Goal: Connect with others: Connect with others

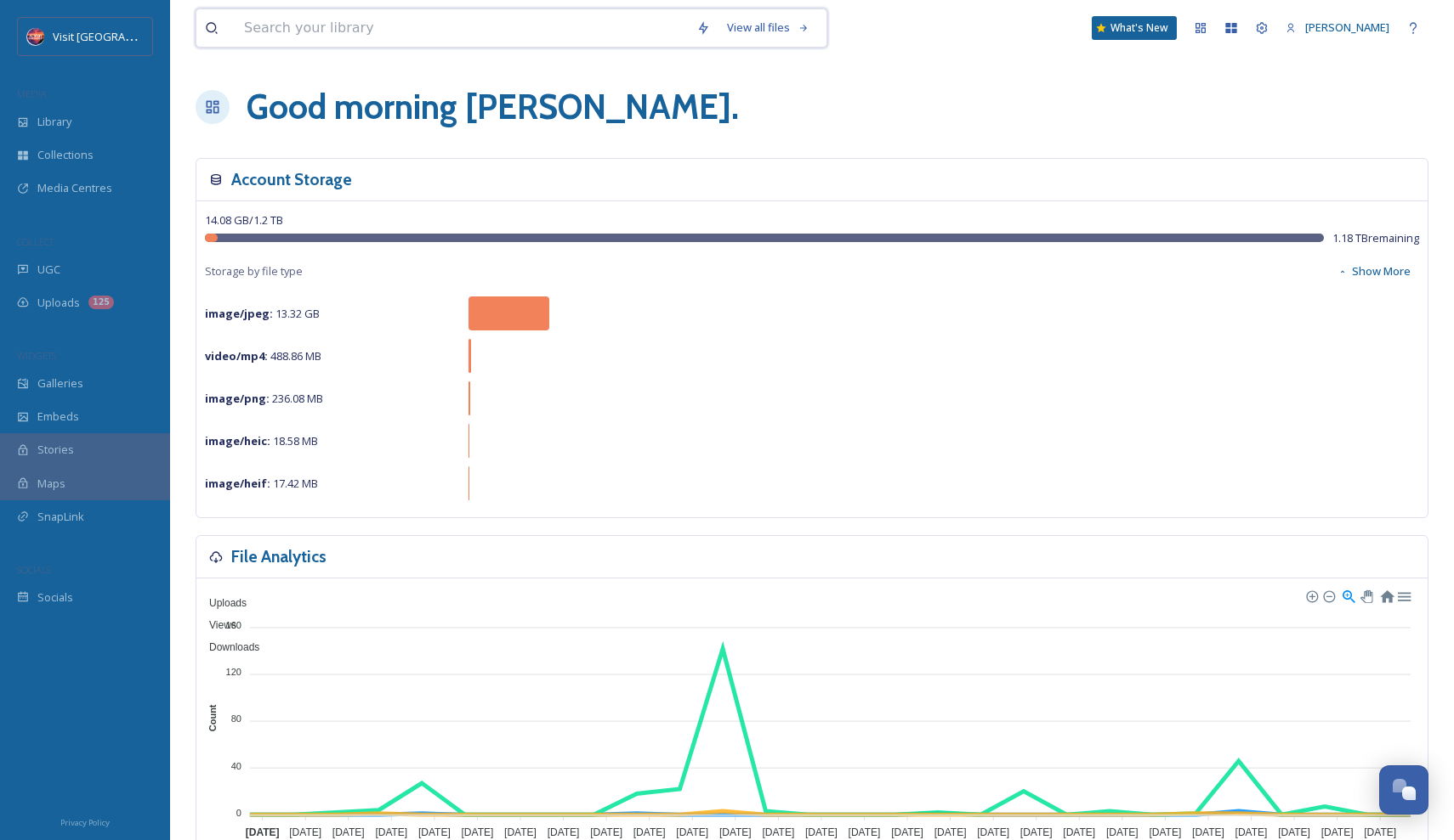
click at [466, 40] on input at bounding box center [461, 28] width 453 height 37
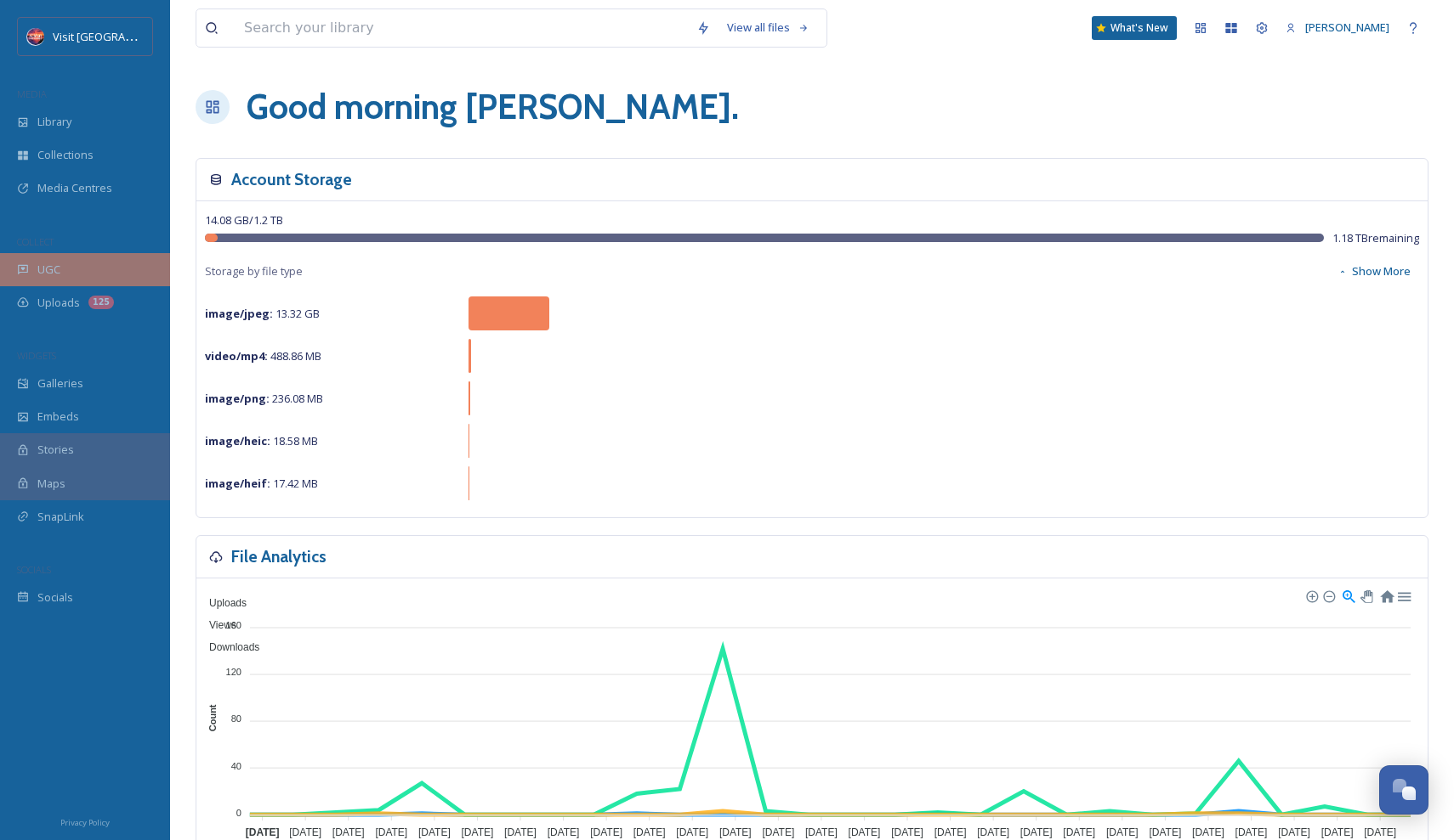
click at [81, 263] on div "UGC" at bounding box center [85, 270] width 170 height 33
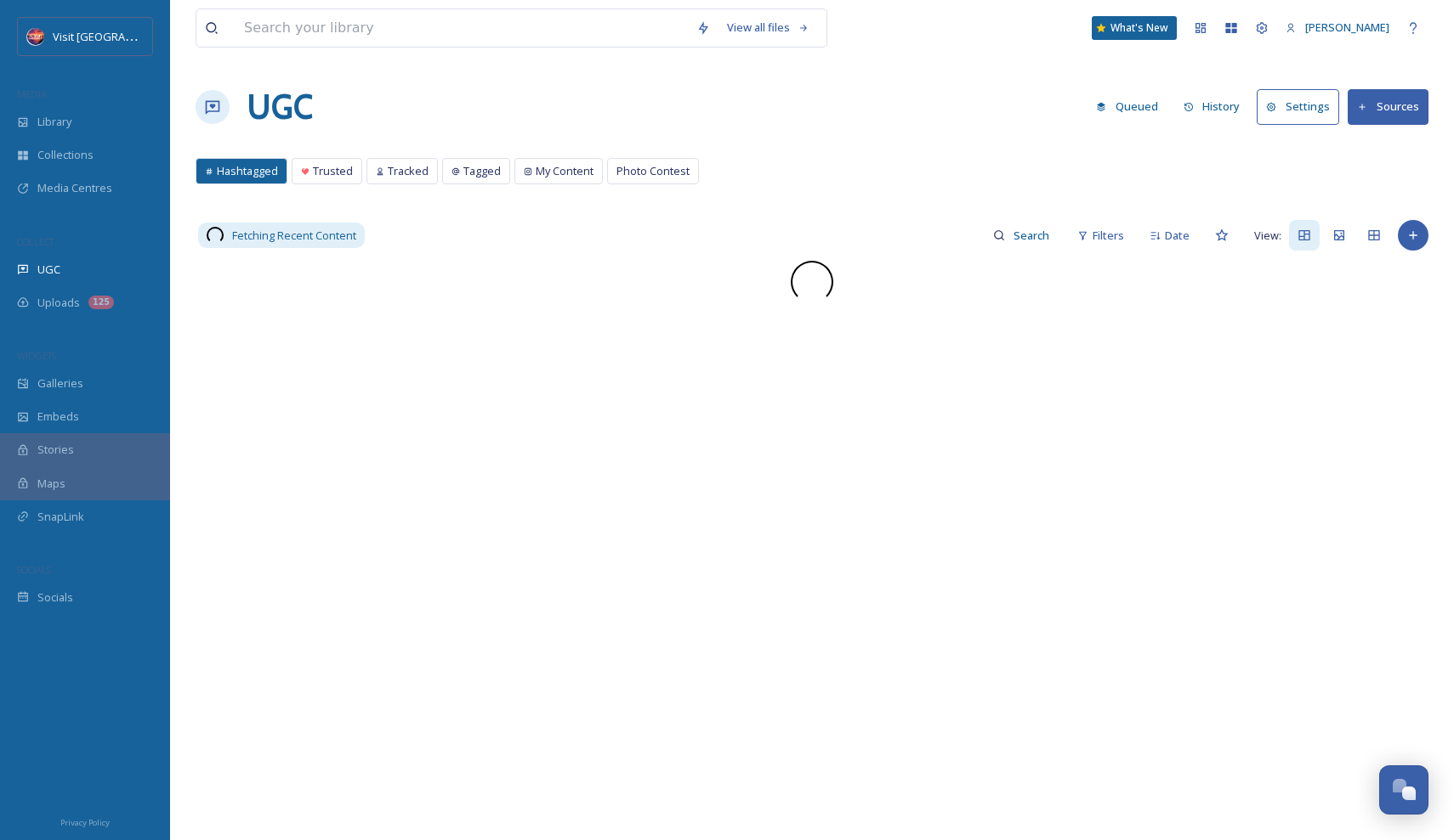
click at [1361, 105] on icon at bounding box center [1362, 107] width 11 height 11
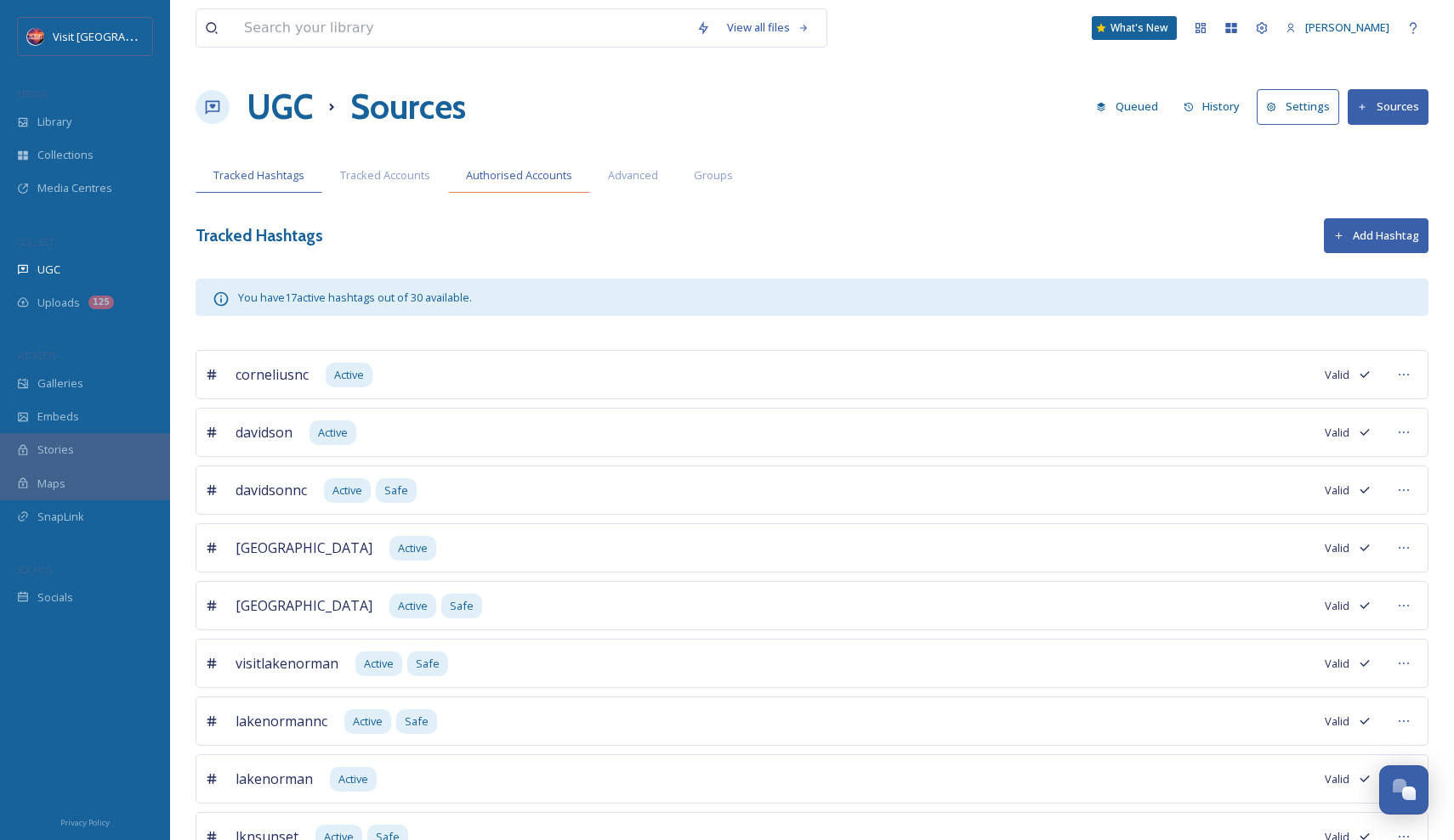
click at [527, 165] on div "Authorised Accounts" at bounding box center [518, 176] width 142 height 35
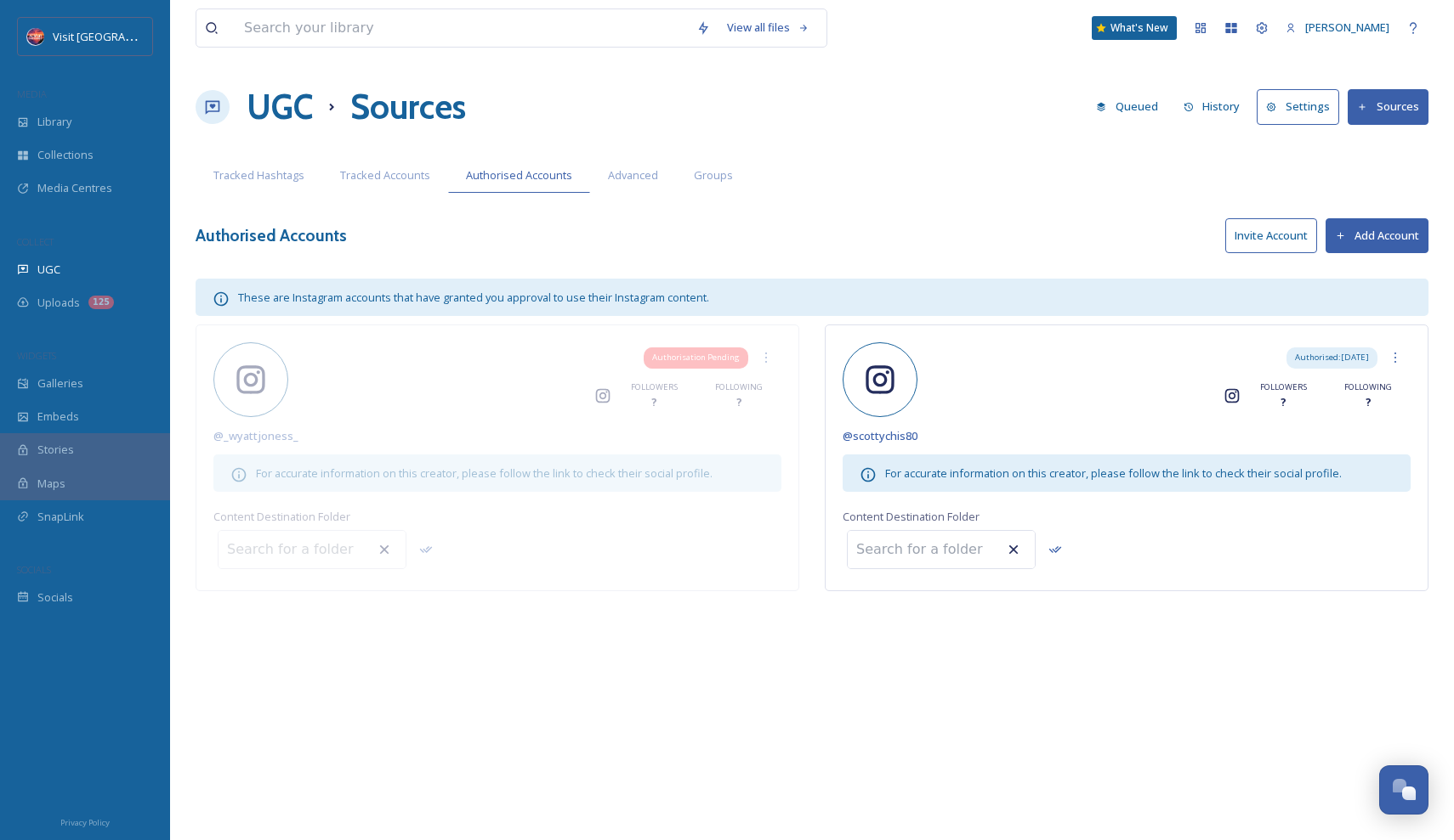
click at [1378, 228] on button "Add Account" at bounding box center [1376, 236] width 103 height 35
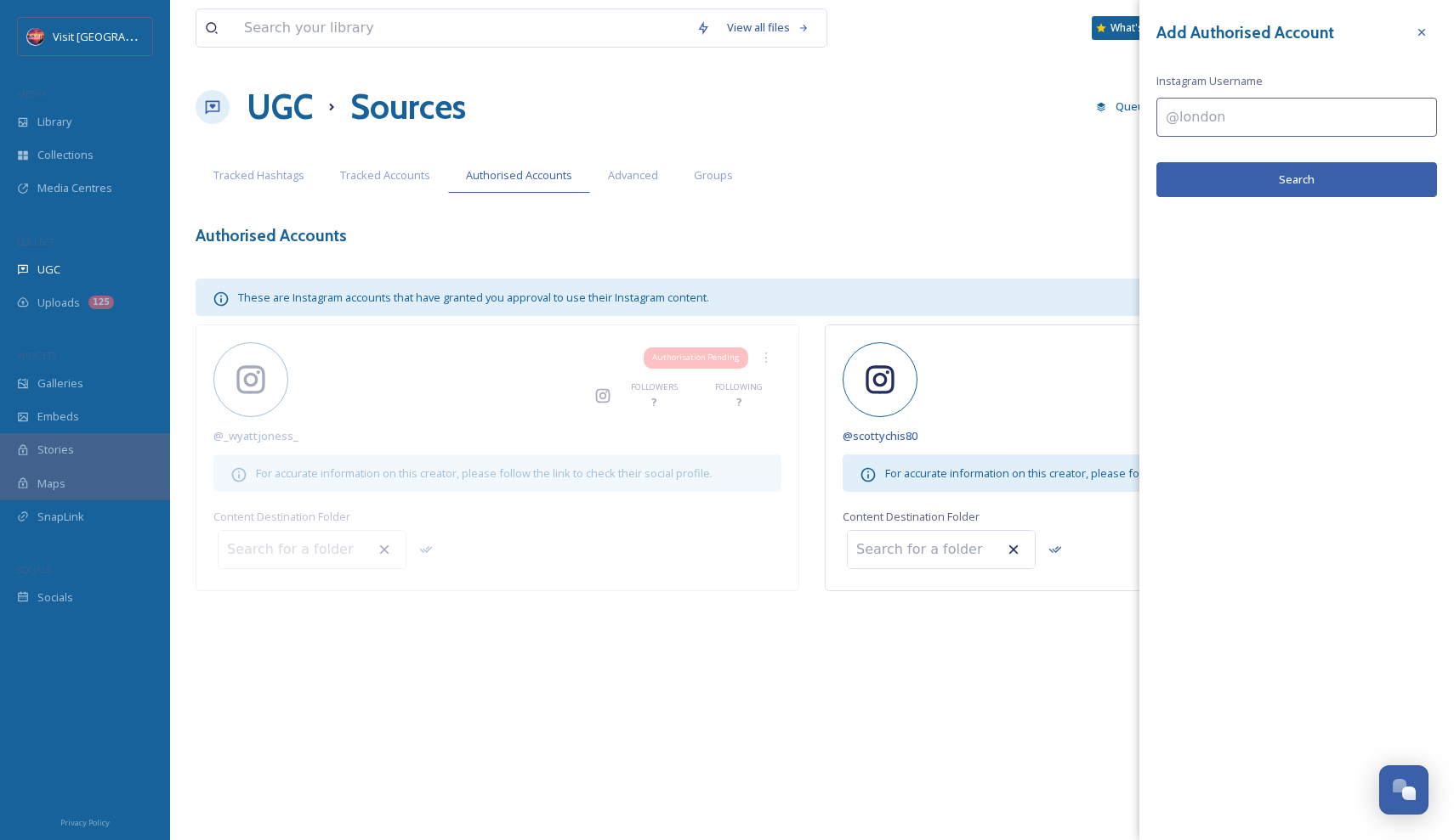
click at [1213, 121] on input at bounding box center [1296, 117] width 280 height 39
type input "ghosts of davidson"
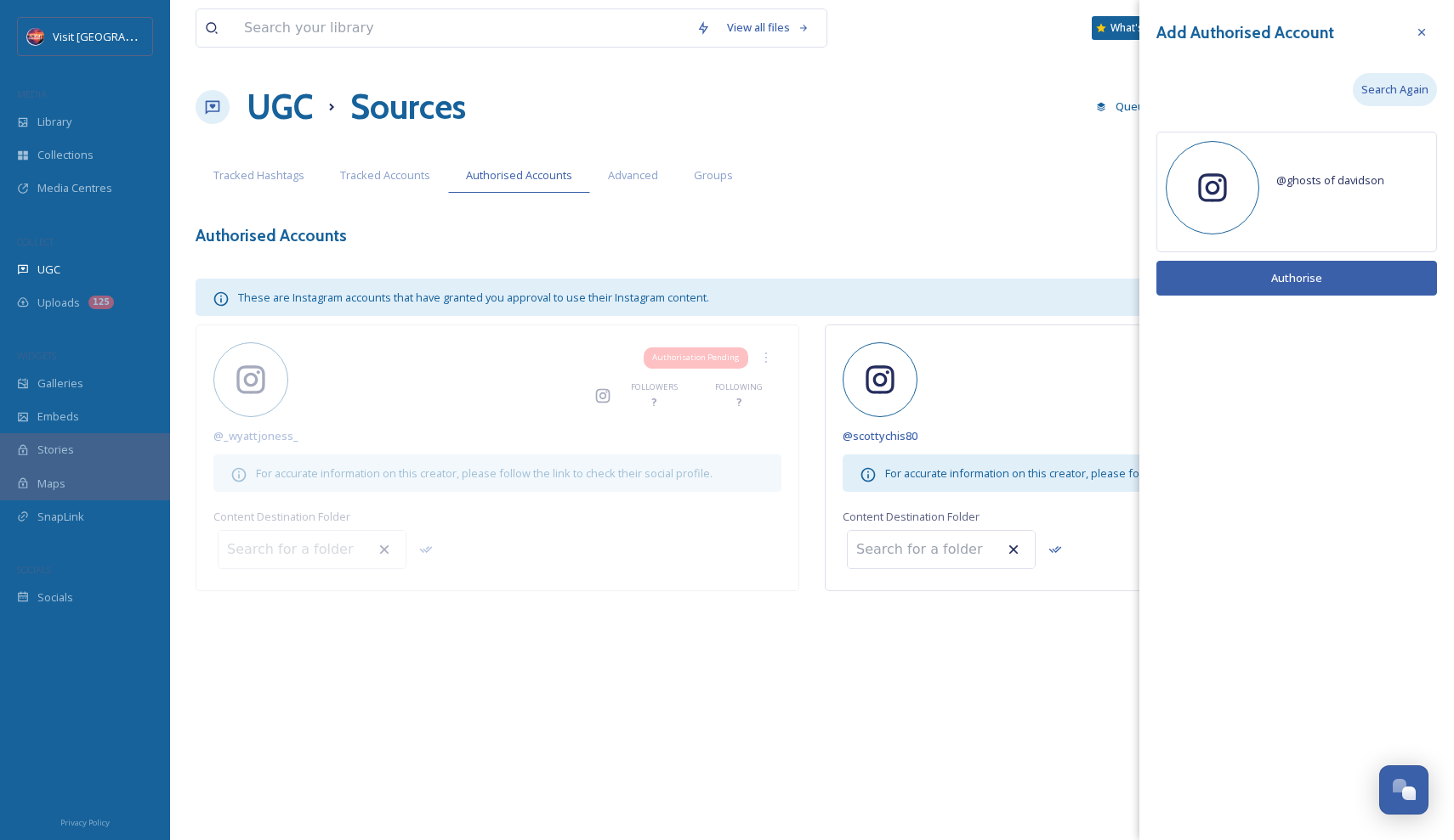
click at [1368, 102] on div "Search Again" at bounding box center [1394, 90] width 84 height 33
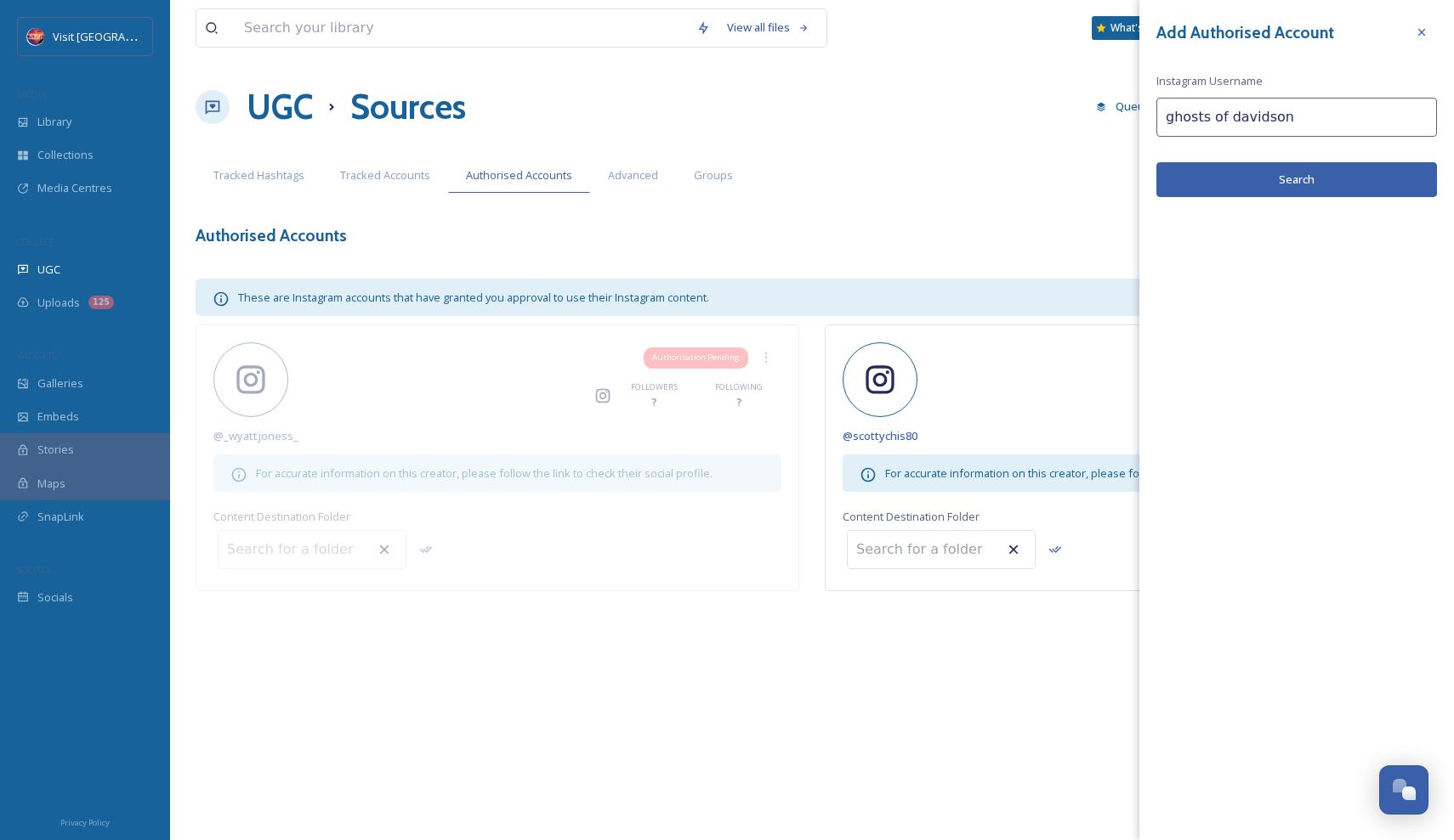
click at [1305, 118] on input "ghosts of davidson" at bounding box center [1296, 117] width 280 height 39
click at [1224, 117] on input "ghosts of davidson" at bounding box center [1296, 117] width 280 height 39
type input "ghostsofdavidson"
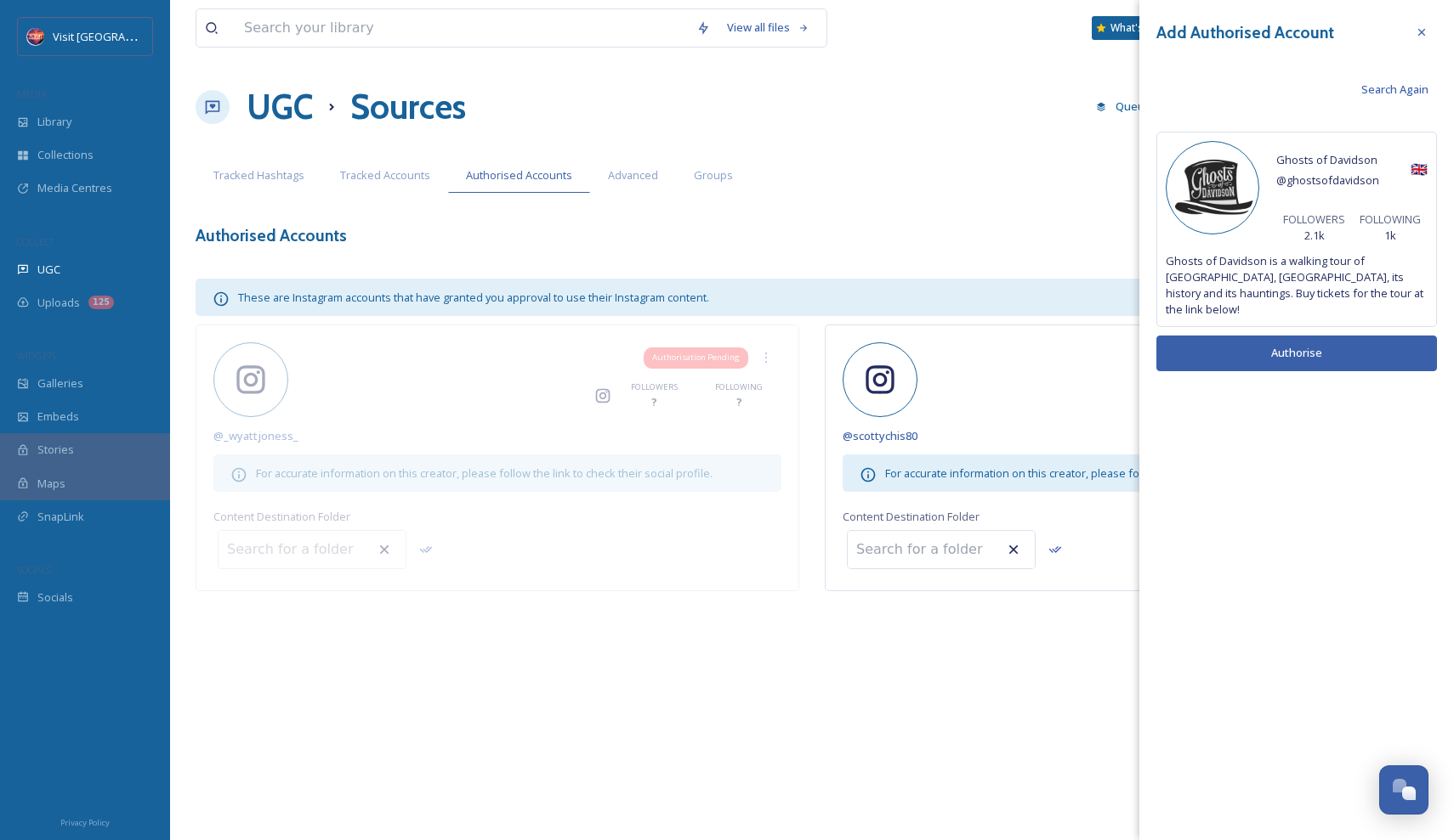
click at [1292, 336] on button "Authorise" at bounding box center [1296, 353] width 280 height 35
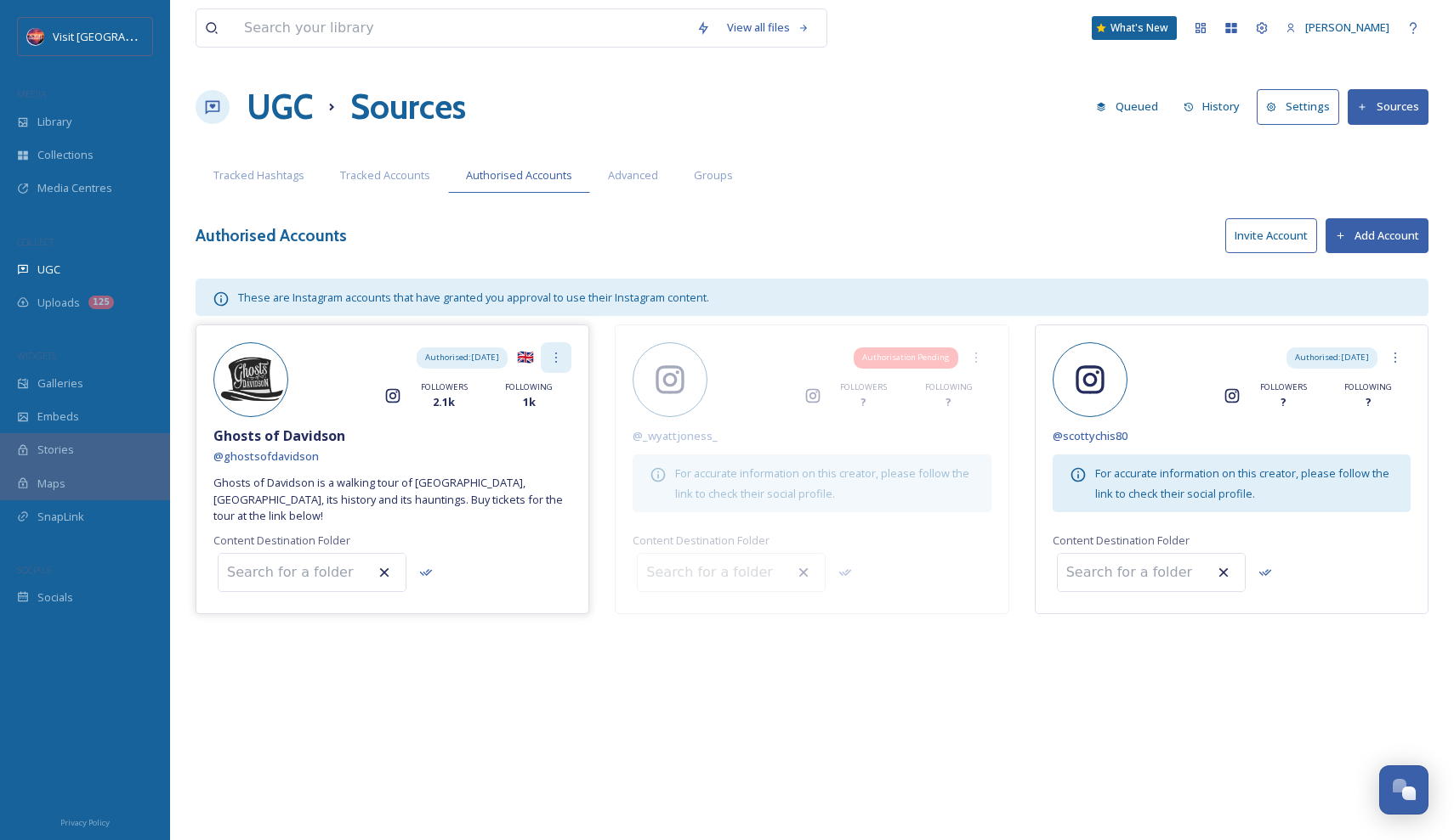
click at [562, 360] on icon at bounding box center [555, 357] width 14 height 14
click at [546, 441] on div "Ghosts of Davidson" at bounding box center [392, 436] width 358 height 20
